Goal: Navigation & Orientation: Find specific page/section

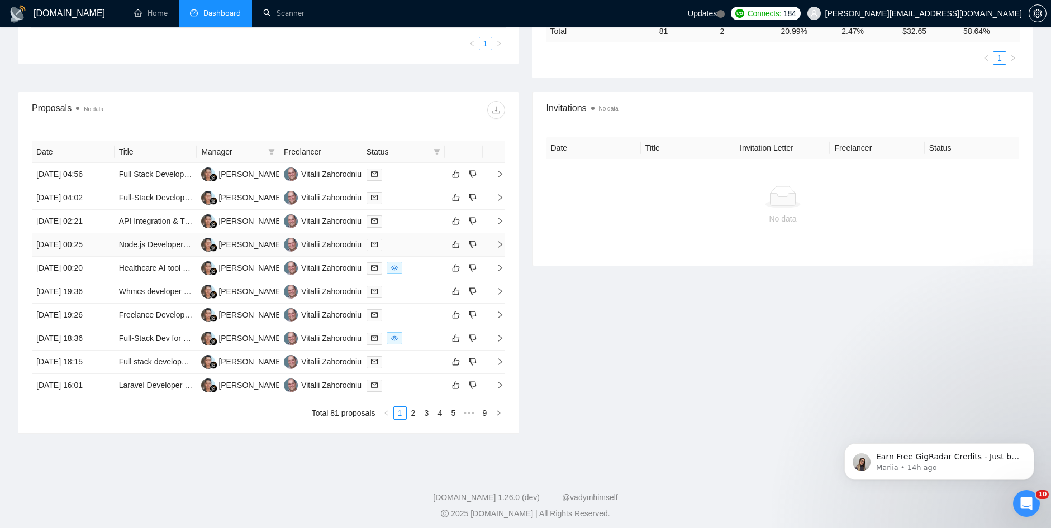
scroll to position [313, 0]
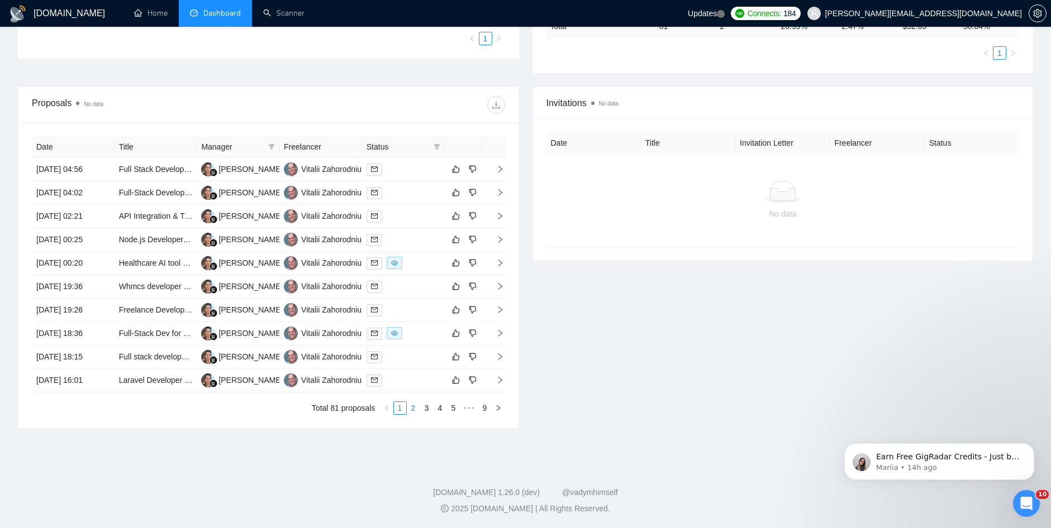
click at [411, 406] on link "2" at bounding box center [413, 408] width 12 height 12
click at [425, 406] on link "3" at bounding box center [427, 408] width 12 height 12
click at [443, 407] on link "4" at bounding box center [440, 408] width 12 height 12
click at [391, 404] on link "1" at bounding box center [386, 408] width 12 height 12
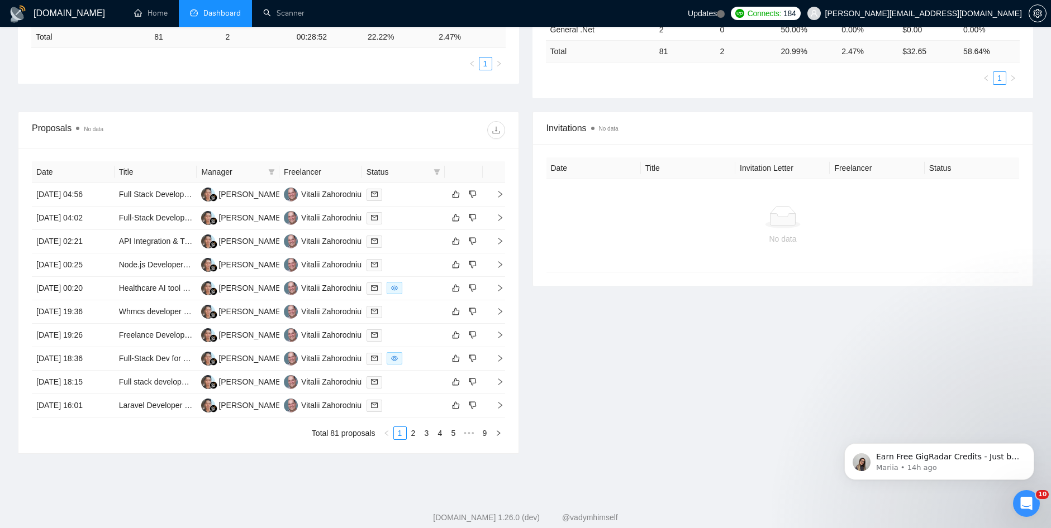
scroll to position [258, 0]
